Goal: Task Accomplishment & Management: Complete application form

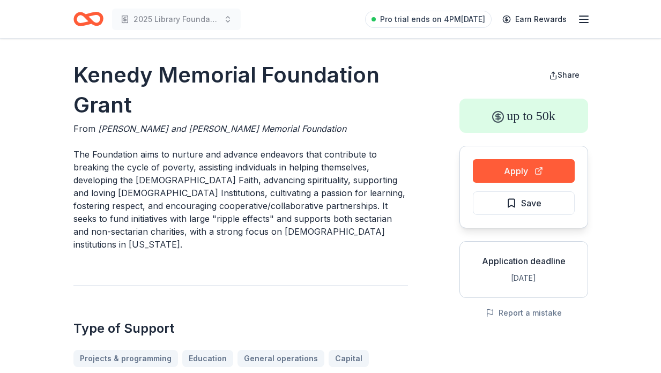
click at [87, 21] on icon "Home" at bounding box center [88, 18] width 30 height 25
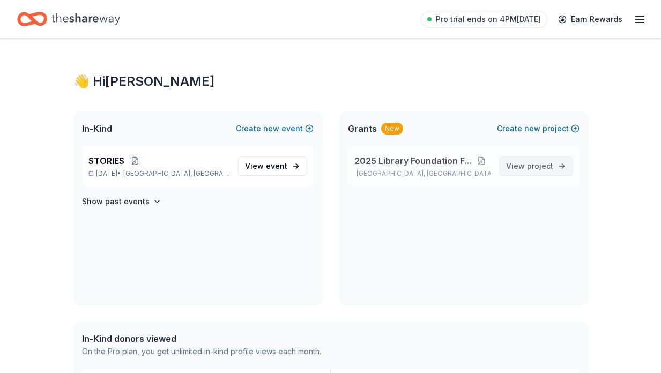
click at [520, 165] on span "View project" at bounding box center [529, 166] width 47 height 13
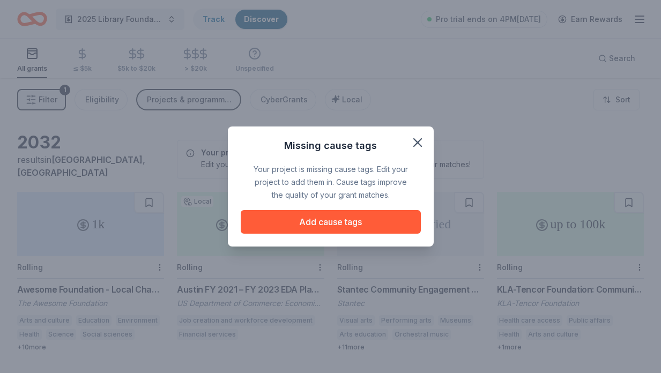
drag, startPoint x: 424, startPoint y: 144, endPoint x: 335, endPoint y: 241, distance: 131.2
click at [336, 241] on div "Missing cause tags Your project is missing cause tags. Edit your project to add…" at bounding box center [331, 186] width 206 height 120
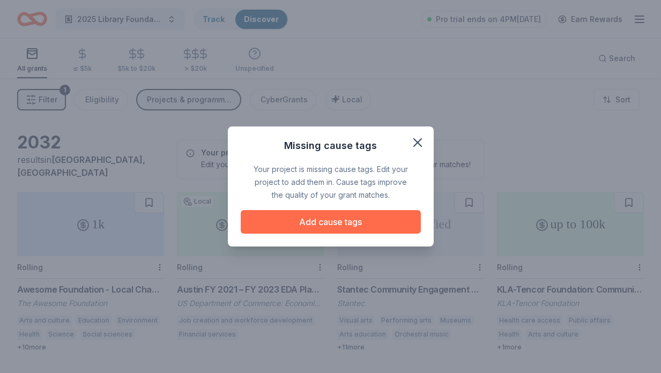
click at [342, 223] on button "Add cause tags" at bounding box center [331, 222] width 180 height 24
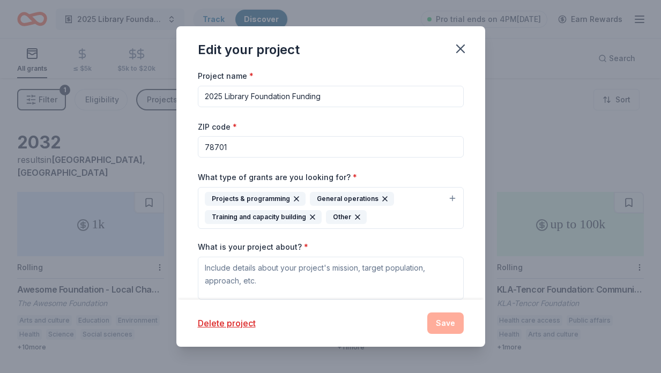
click at [403, 221] on div "Projects & programming General operations Training and capacity building Other" at bounding box center [324, 208] width 239 height 32
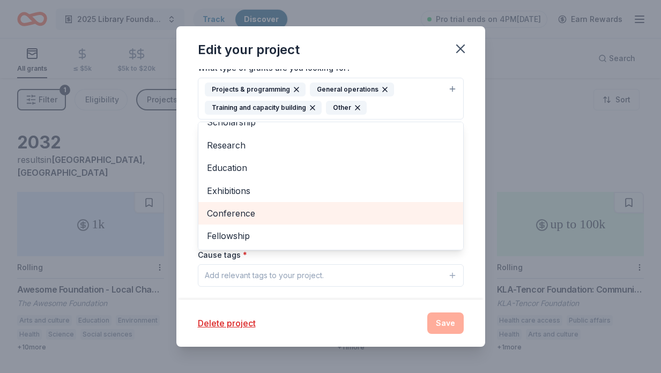
scroll to position [111, 0]
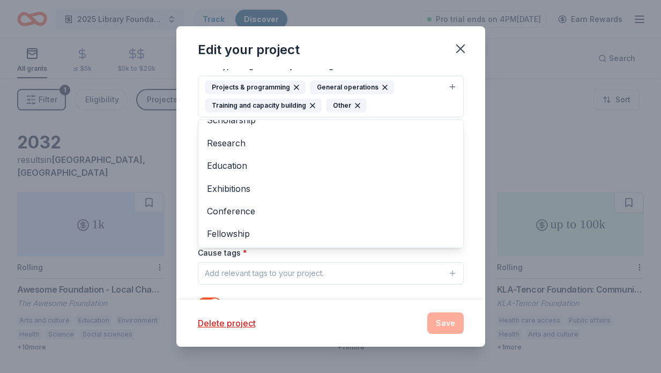
click at [191, 273] on div "Project name * 2025 Library Foundation Funding ZIP code * 78701 What type of gr…" at bounding box center [330, 184] width 309 height 230
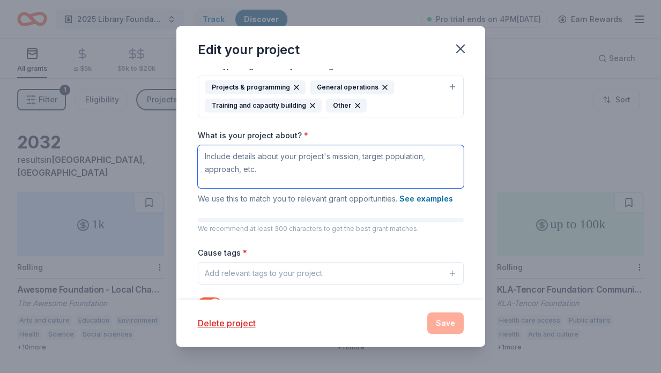
click at [281, 170] on textarea "What is your project about? *" at bounding box center [331, 166] width 266 height 43
paste textarea "Empowering Austinites to discover, learn, and create through the Austin Public …"
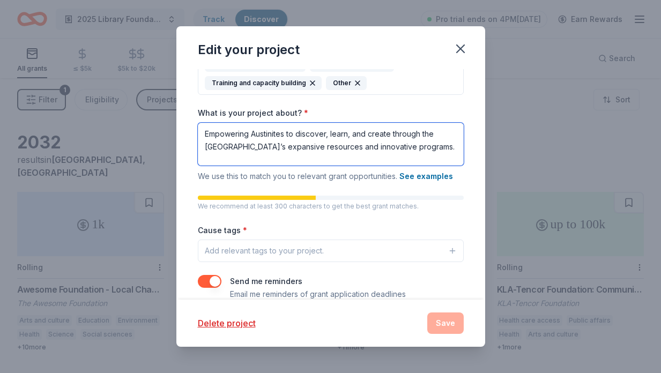
scroll to position [152, 0]
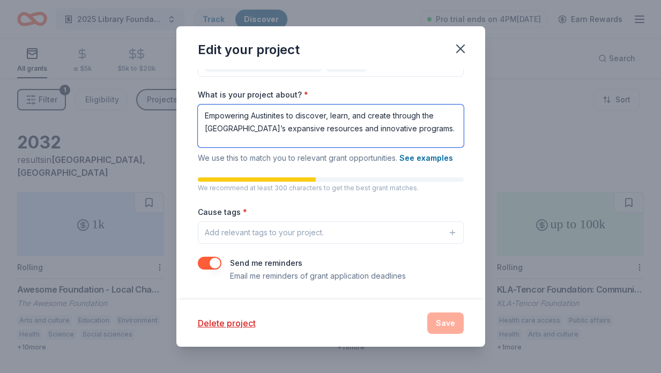
type textarea "Empowering Austinites to discover, learn, and create through the Austin Public …"
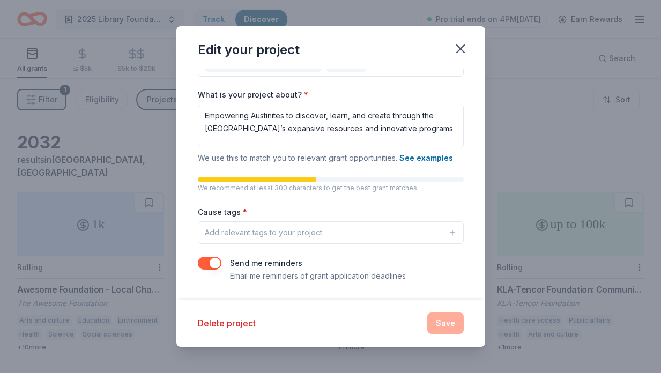
click at [300, 242] on button "Add relevant tags to your project." at bounding box center [331, 232] width 266 height 23
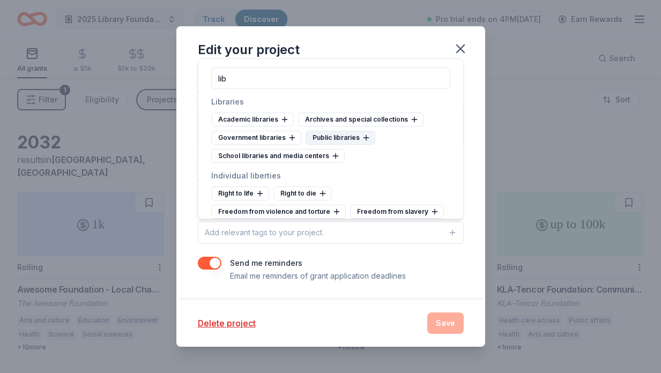
click at [366, 136] on icon at bounding box center [366, 137] width 0 height 5
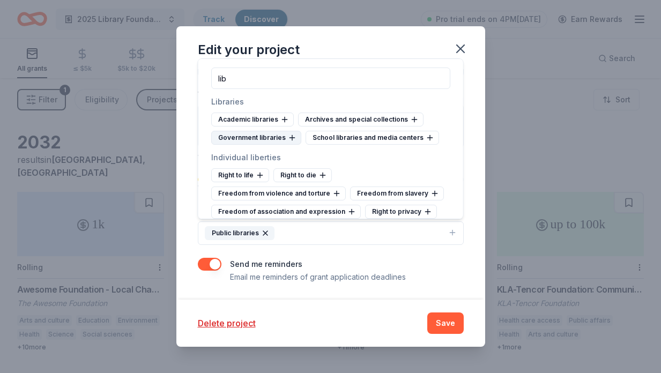
click at [289, 133] on icon at bounding box center [292, 137] width 9 height 9
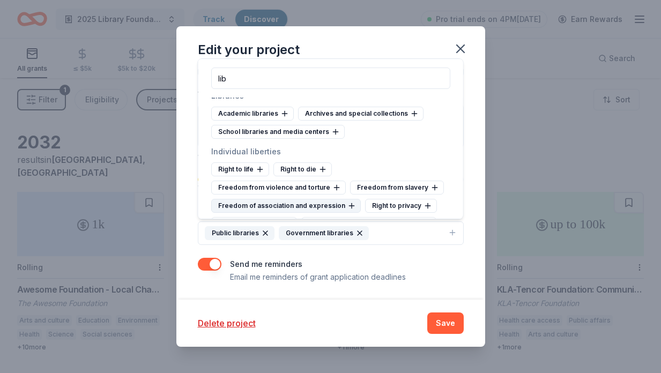
scroll to position [0, 0]
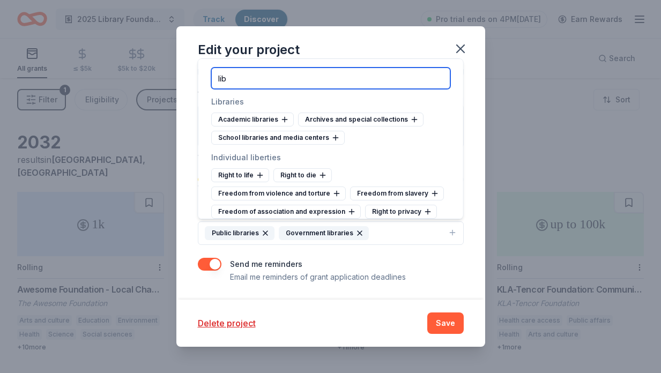
click at [284, 80] on input "lib" at bounding box center [330, 78] width 239 height 21
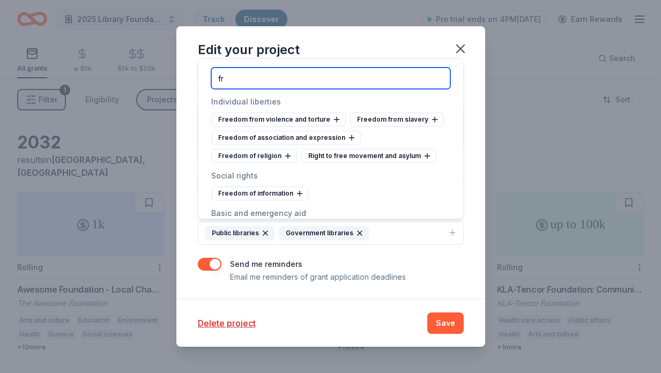
type input "f"
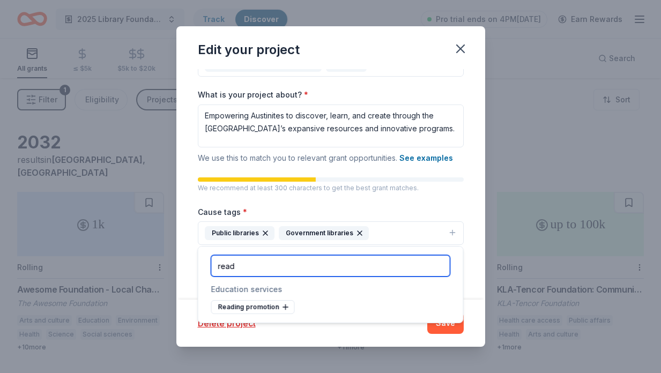
scroll to position [153, 0]
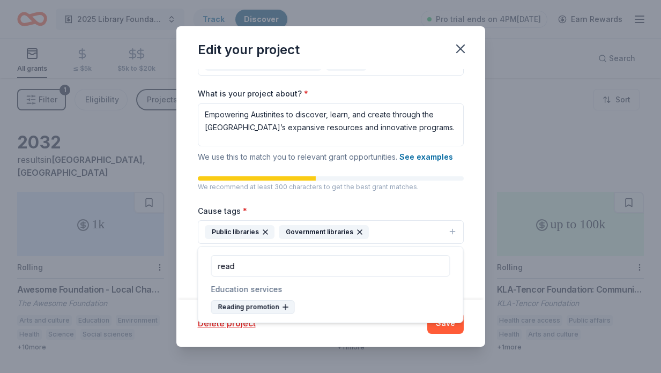
click at [282, 312] on div "Reading promotion" at bounding box center [253, 307] width 84 height 14
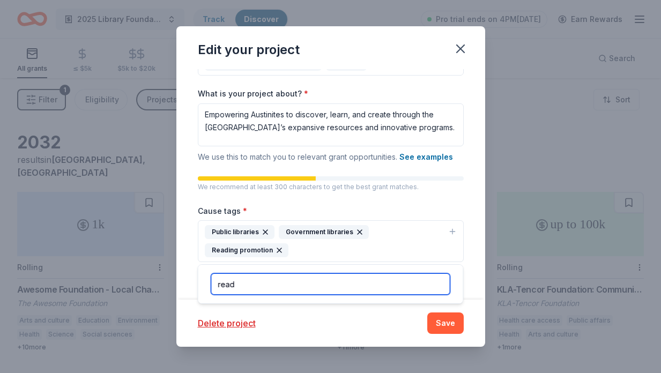
click at [308, 288] on input "read" at bounding box center [330, 283] width 239 height 21
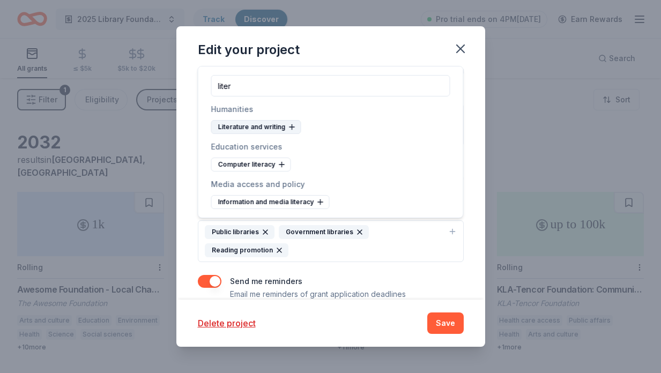
click at [293, 128] on icon at bounding box center [292, 127] width 9 height 9
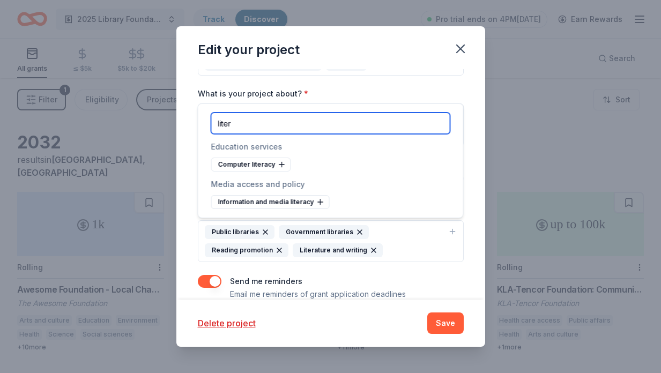
click at [278, 119] on input "liter" at bounding box center [330, 123] width 239 height 21
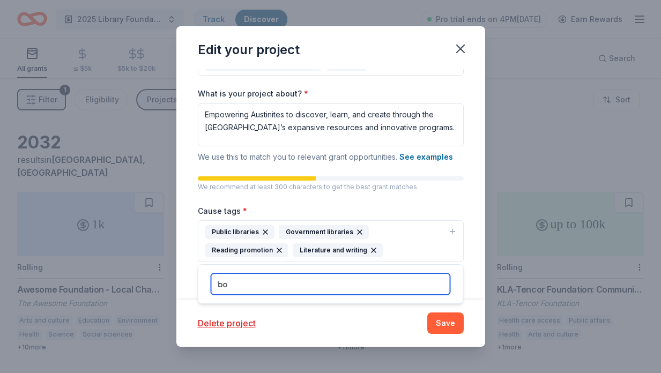
type input "b"
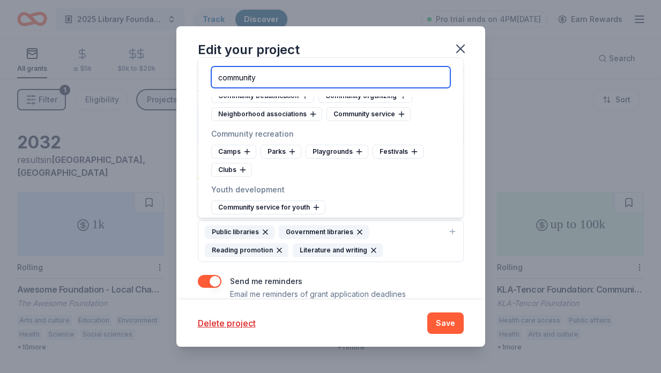
scroll to position [215, 0]
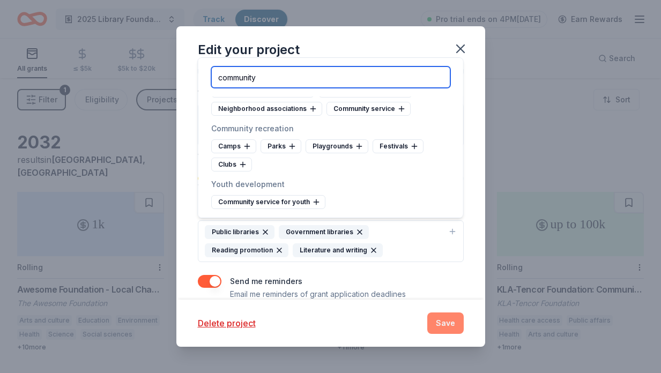
type input "community"
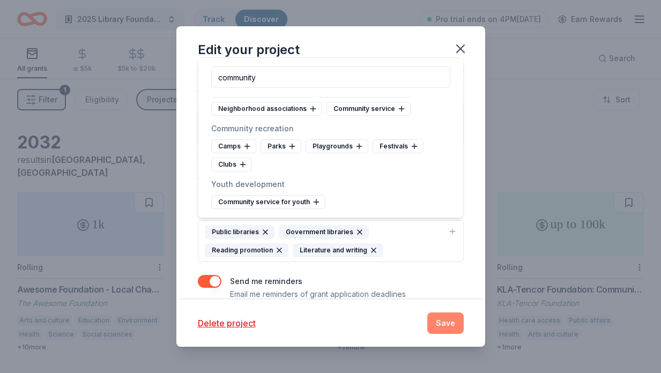
click at [450, 319] on button "Save" at bounding box center [445, 322] width 36 height 21
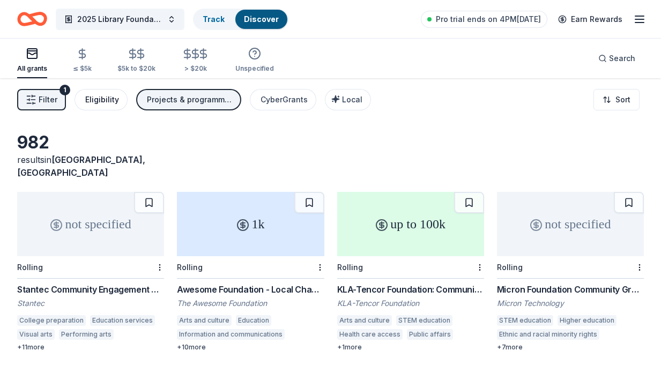
click at [105, 102] on div "Eligibility" at bounding box center [102, 99] width 34 height 13
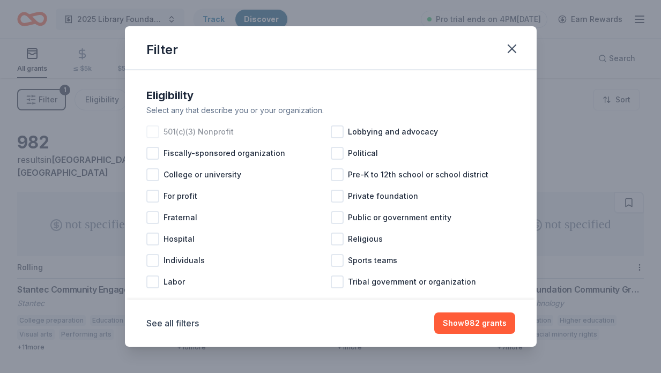
click at [189, 133] on span "501(c)(3) Nonprofit" at bounding box center [198, 131] width 70 height 13
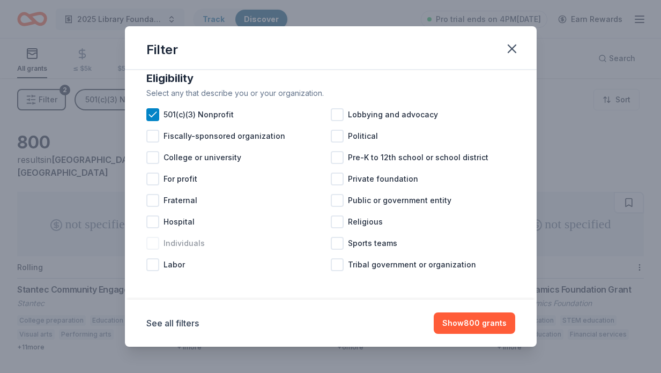
scroll to position [19, 0]
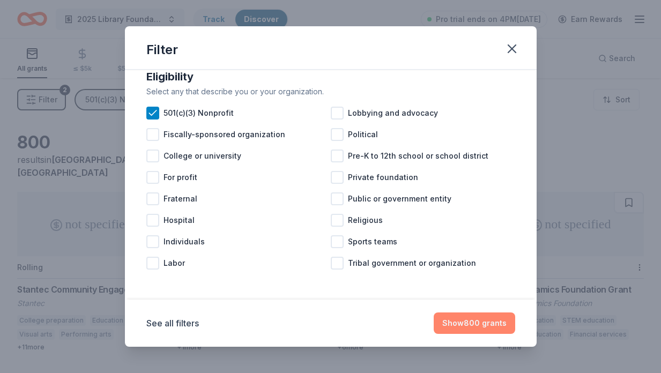
click at [482, 322] on button "Show 800 grants" at bounding box center [473, 322] width 81 height 21
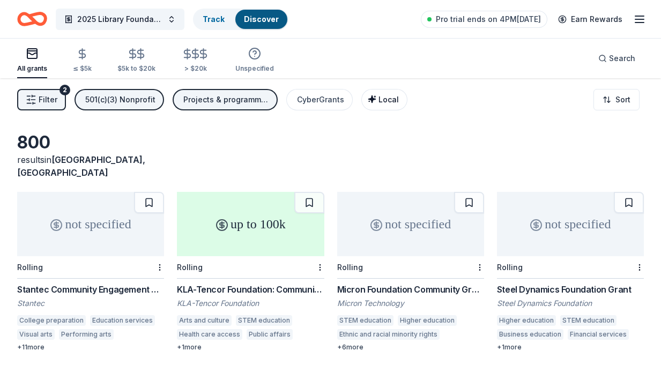
click at [385, 103] on span "Local" at bounding box center [388, 99] width 20 height 9
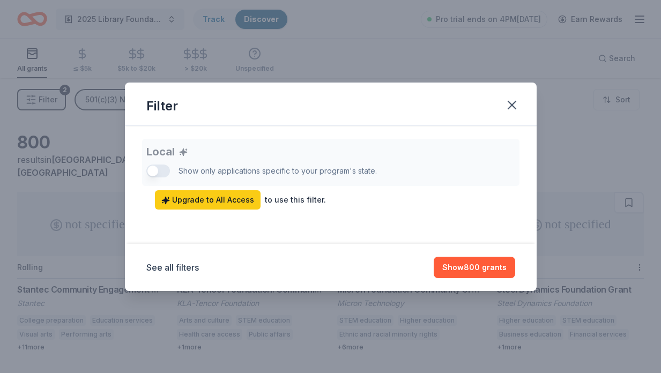
click at [150, 170] on div "Local Show only applications specific to your program's state. Upgrade to All A…" at bounding box center [330, 174] width 369 height 71
click at [159, 170] on div "Local Show only applications specific to your program's state. Upgrade to All A…" at bounding box center [330, 174] width 369 height 71
click at [514, 99] on icon "button" at bounding box center [511, 105] width 15 height 15
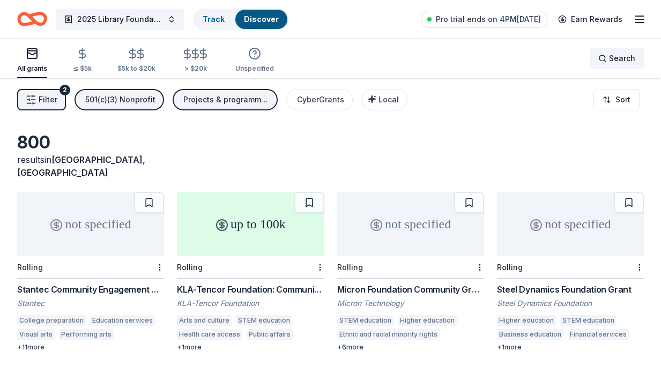
click at [631, 60] on span "Search" at bounding box center [622, 58] width 26 height 13
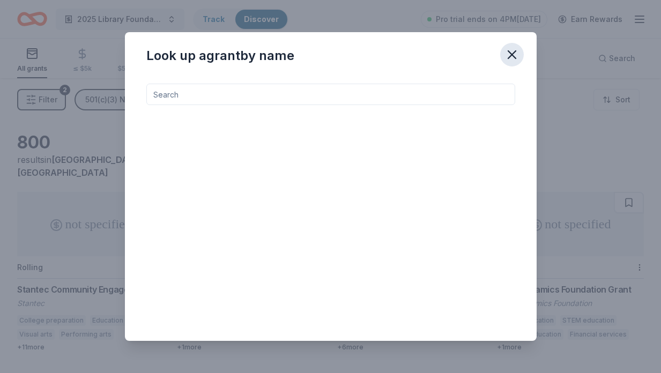
click at [509, 55] on icon "button" at bounding box center [511, 54] width 15 height 15
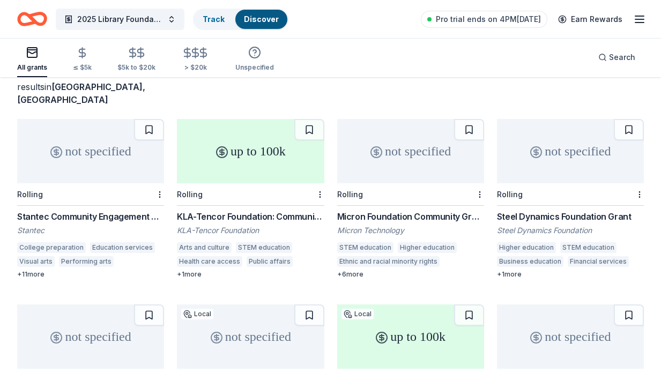
scroll to position [0, 0]
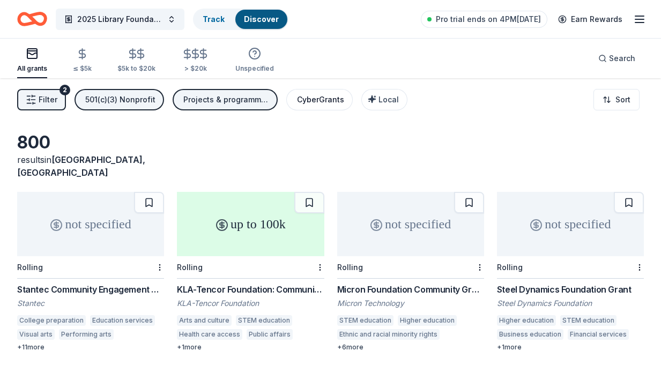
click at [327, 106] on button "CyberGrants" at bounding box center [319, 99] width 66 height 21
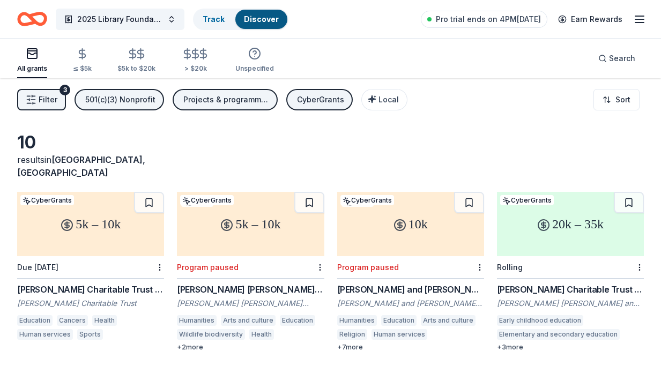
click at [558, 233] on div "20k – 35k" at bounding box center [570, 224] width 147 height 64
click at [137, 224] on div "5k – 10k" at bounding box center [90, 224] width 147 height 64
click at [317, 92] on button "CyberGrants" at bounding box center [319, 99] width 66 height 21
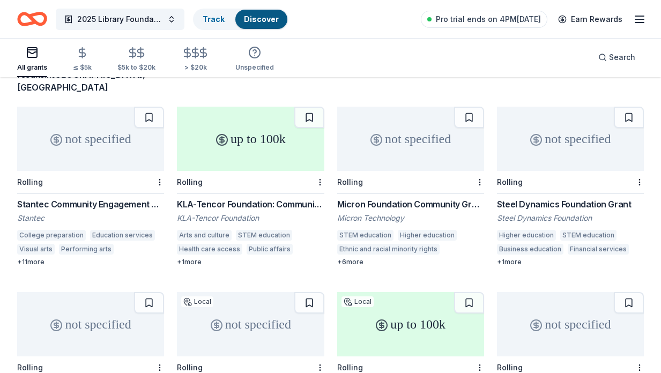
scroll to position [87, 0]
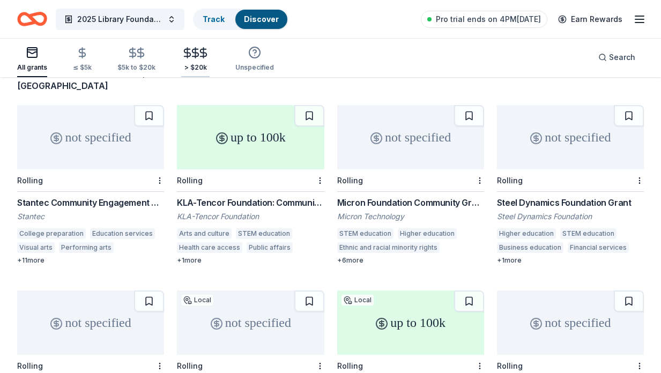
click at [201, 53] on icon "button" at bounding box center [203, 52] width 6 height 7
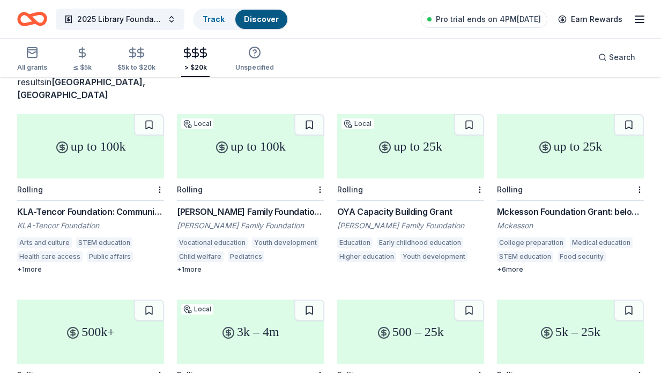
scroll to position [83, 0]
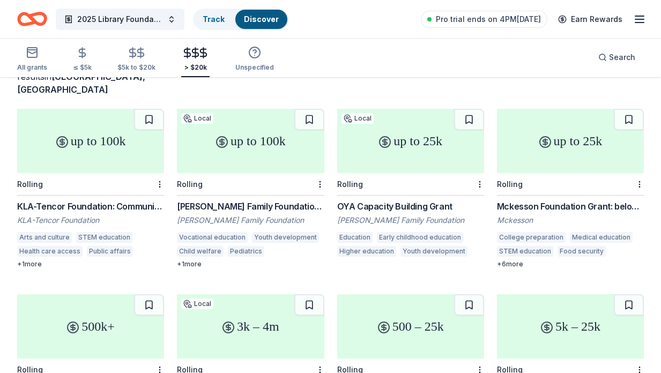
click at [273, 144] on div "up to 100k" at bounding box center [250, 141] width 147 height 64
click at [556, 159] on div "up to 25k" at bounding box center [570, 141] width 147 height 64
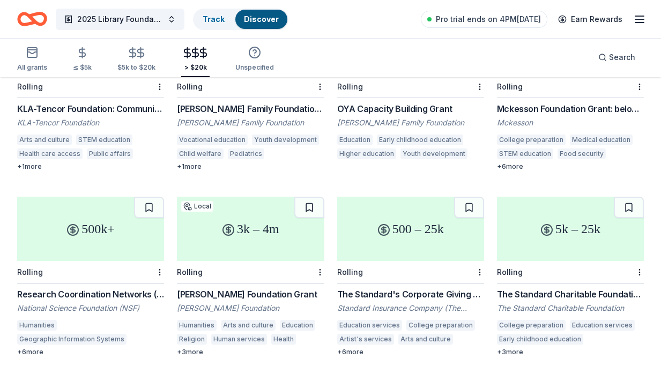
scroll to position [187, 0]
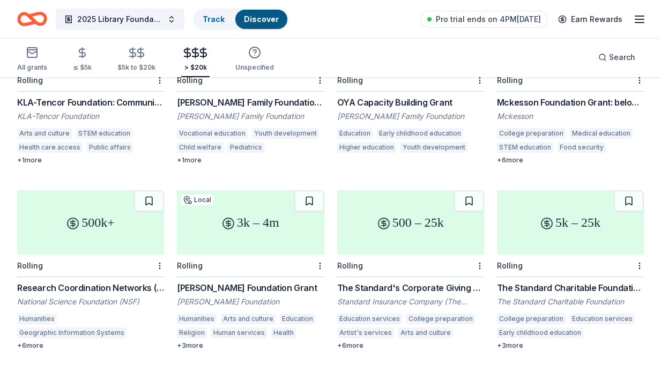
click at [260, 216] on div "3k – 4m" at bounding box center [250, 222] width 147 height 64
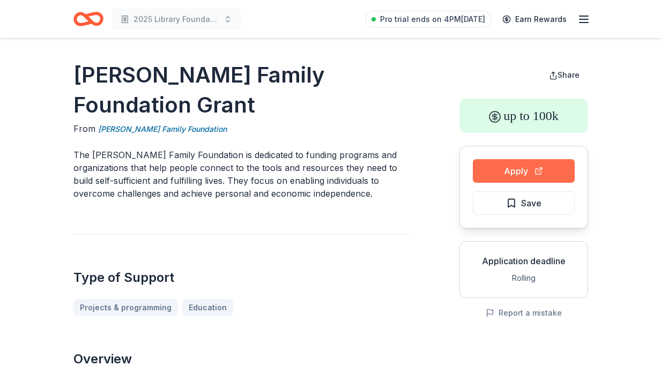
click at [536, 170] on button "Apply" at bounding box center [524, 171] width 102 height 24
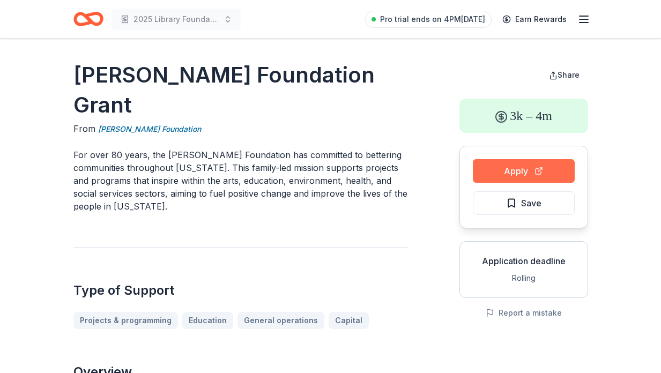
click at [518, 167] on button "Apply" at bounding box center [524, 171] width 102 height 24
